Goal: Information Seeking & Learning: Compare options

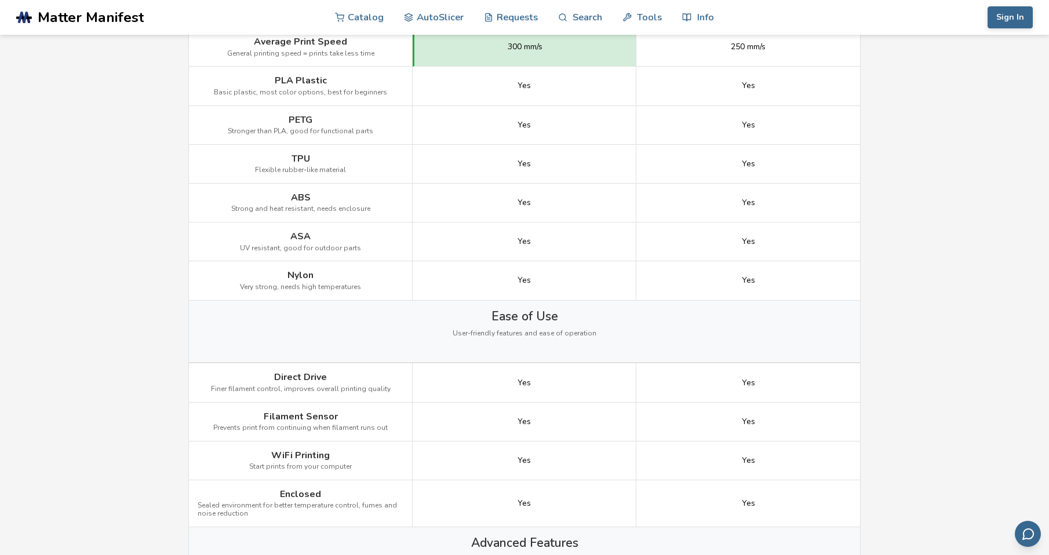
scroll to position [811, 0]
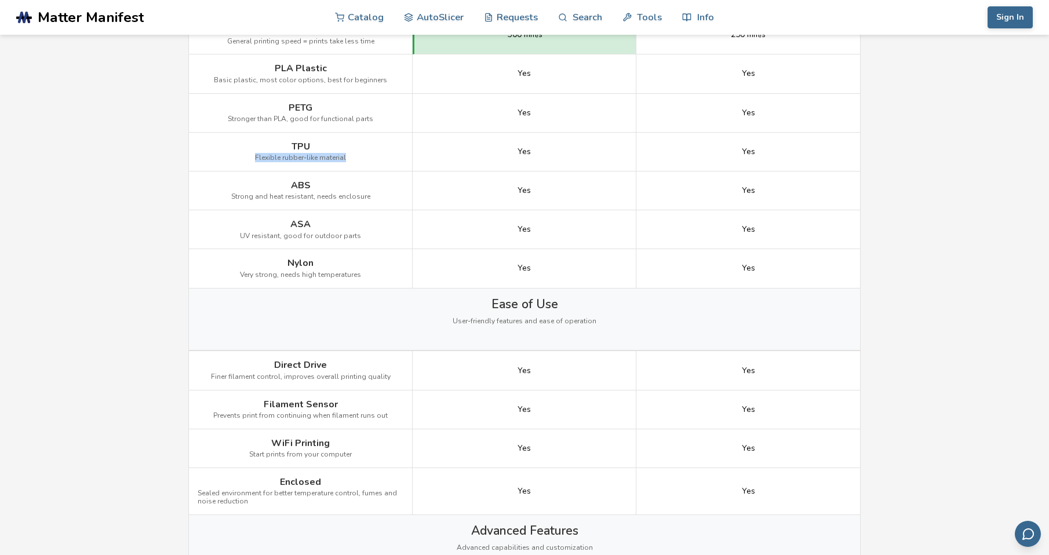
drag, startPoint x: 257, startPoint y: 154, endPoint x: 347, endPoint y: 152, distance: 89.3
click at [347, 152] on div "TPU Flexible rubber-like material" at bounding box center [301, 152] width 224 height 39
click at [366, 164] on div "TPU Flexible rubber-like material" at bounding box center [301, 152] width 224 height 39
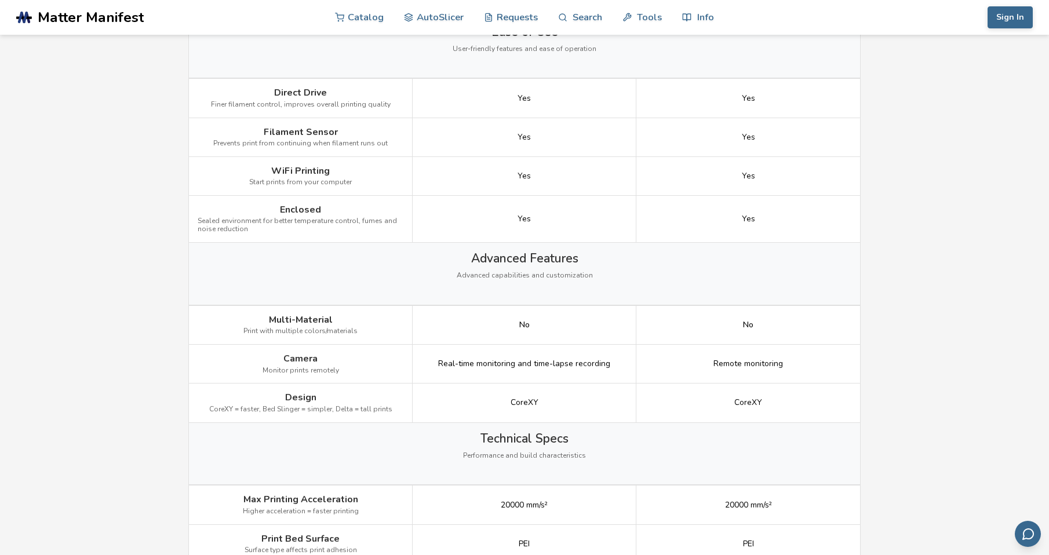
scroll to position [1101, 0]
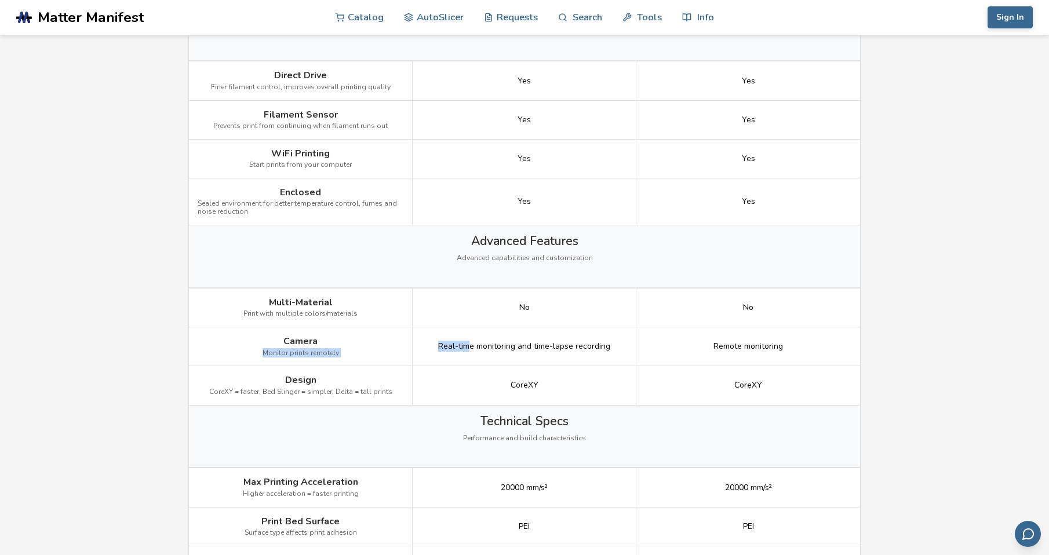
drag, startPoint x: 265, startPoint y: 344, endPoint x: 472, endPoint y: 346, distance: 207.5
click at [0, 0] on div "Camera Monitor prints remotely Real-time monitoring and time-lapse recording Re…" at bounding box center [0, 0] width 0 height 0
click at [562, 342] on span "Real-time monitoring and time-lapse recording" at bounding box center [524, 346] width 172 height 9
drag, startPoint x: 712, startPoint y: 348, endPoint x: 790, endPoint y: 354, distance: 78.5
click at [790, 354] on div "Remote monitoring" at bounding box center [748, 346] width 224 height 39
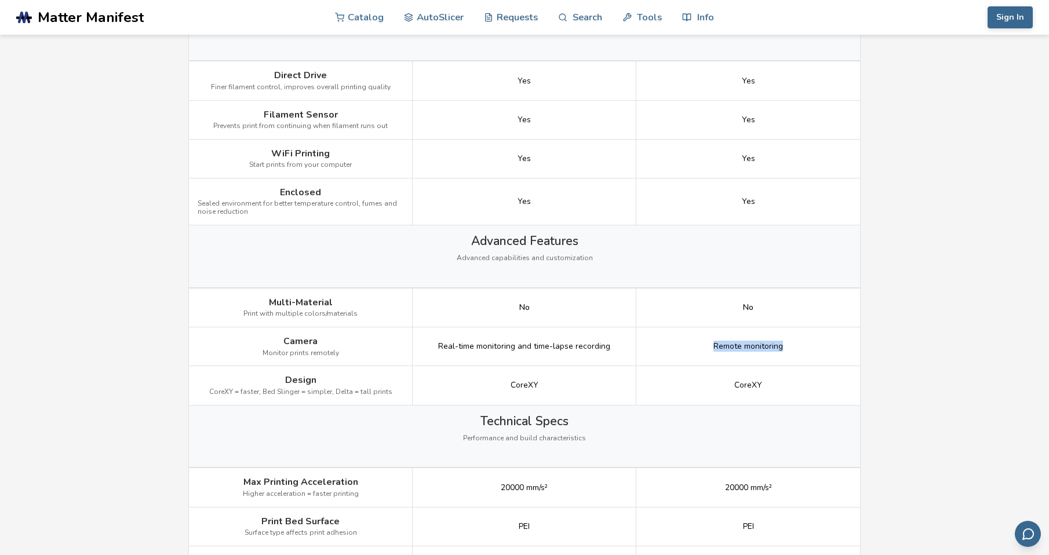
click at [950, 363] on main "← Back to 3D Printers Creality K1 Max vs Elegoo Centauri Carbon Is the Creality…" at bounding box center [524, 141] width 1049 height 2484
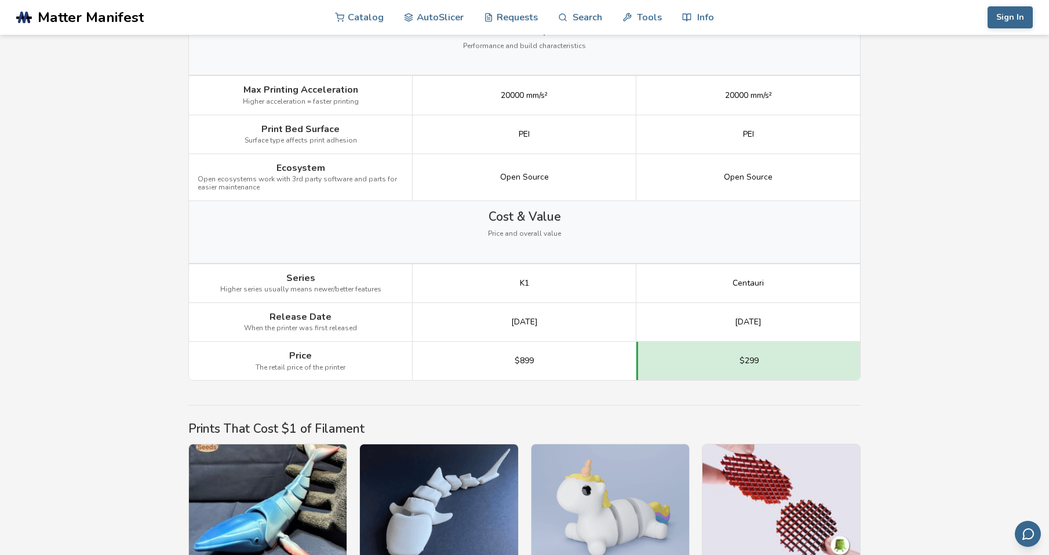
scroll to position [1565, 0]
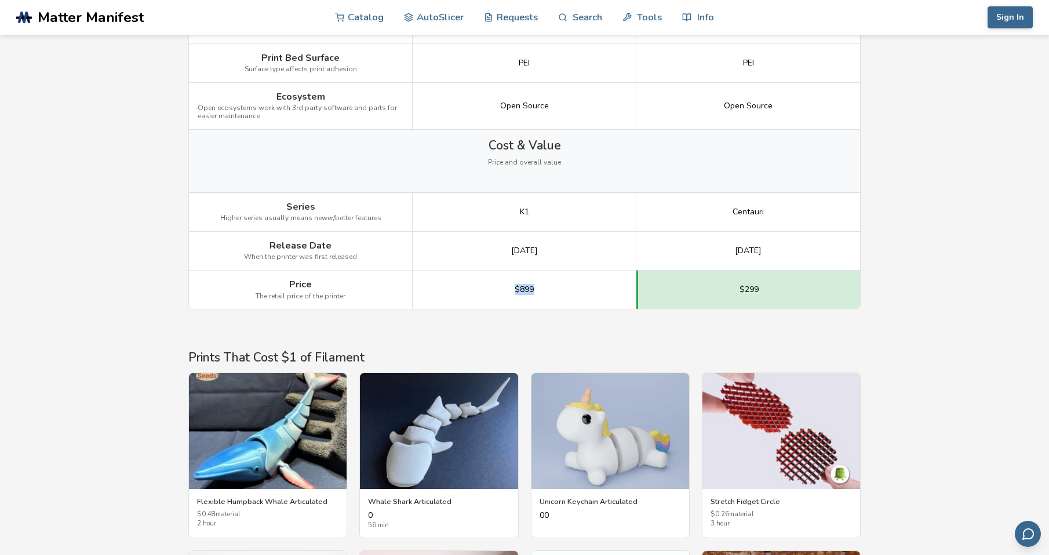
drag, startPoint x: 503, startPoint y: 291, endPoint x: 533, endPoint y: 282, distance: 31.4
click at [533, 282] on div "$899" at bounding box center [525, 290] width 224 height 38
click at [531, 283] on div "$899" at bounding box center [525, 290] width 224 height 38
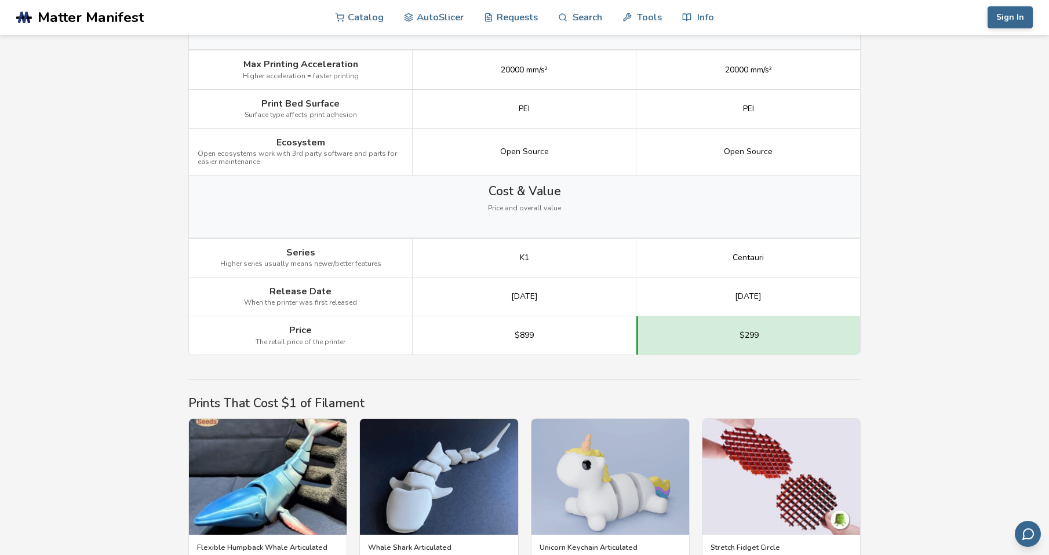
scroll to position [1484, 0]
